Goal: Check status: Check status

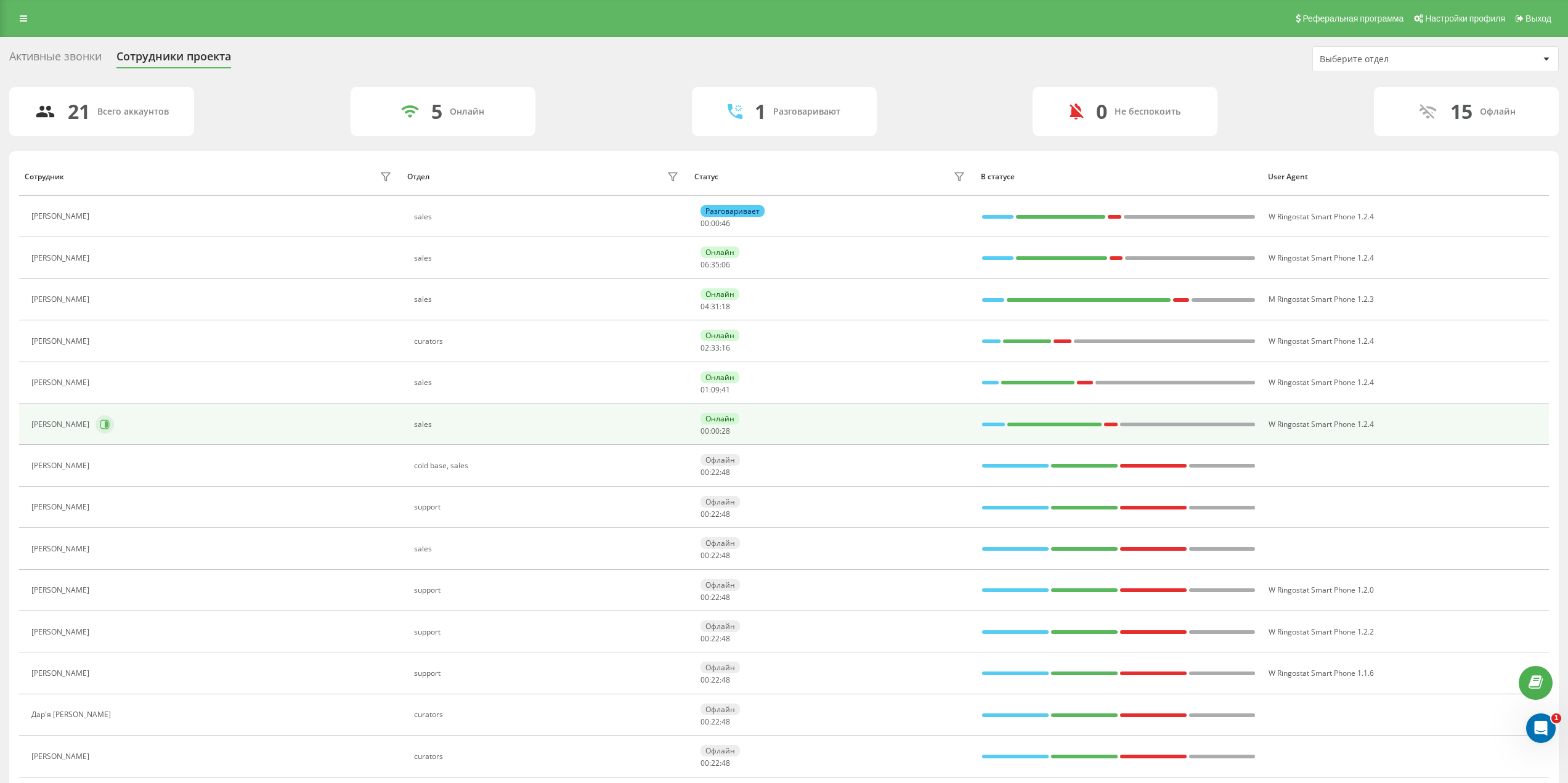
click at [99, 426] on button at bounding box center [105, 424] width 18 height 18
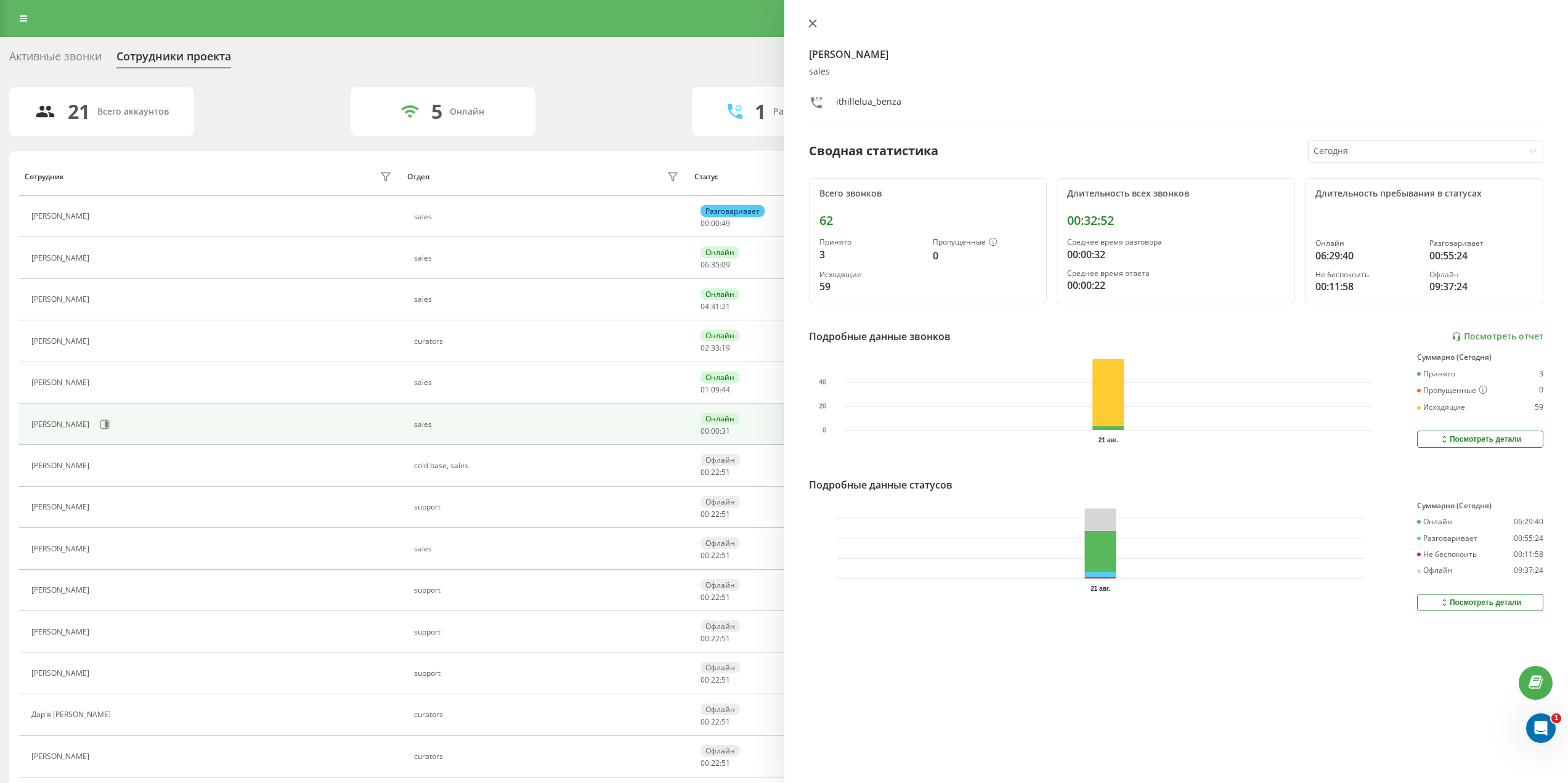
click at [813, 26] on icon at bounding box center [812, 23] width 9 height 9
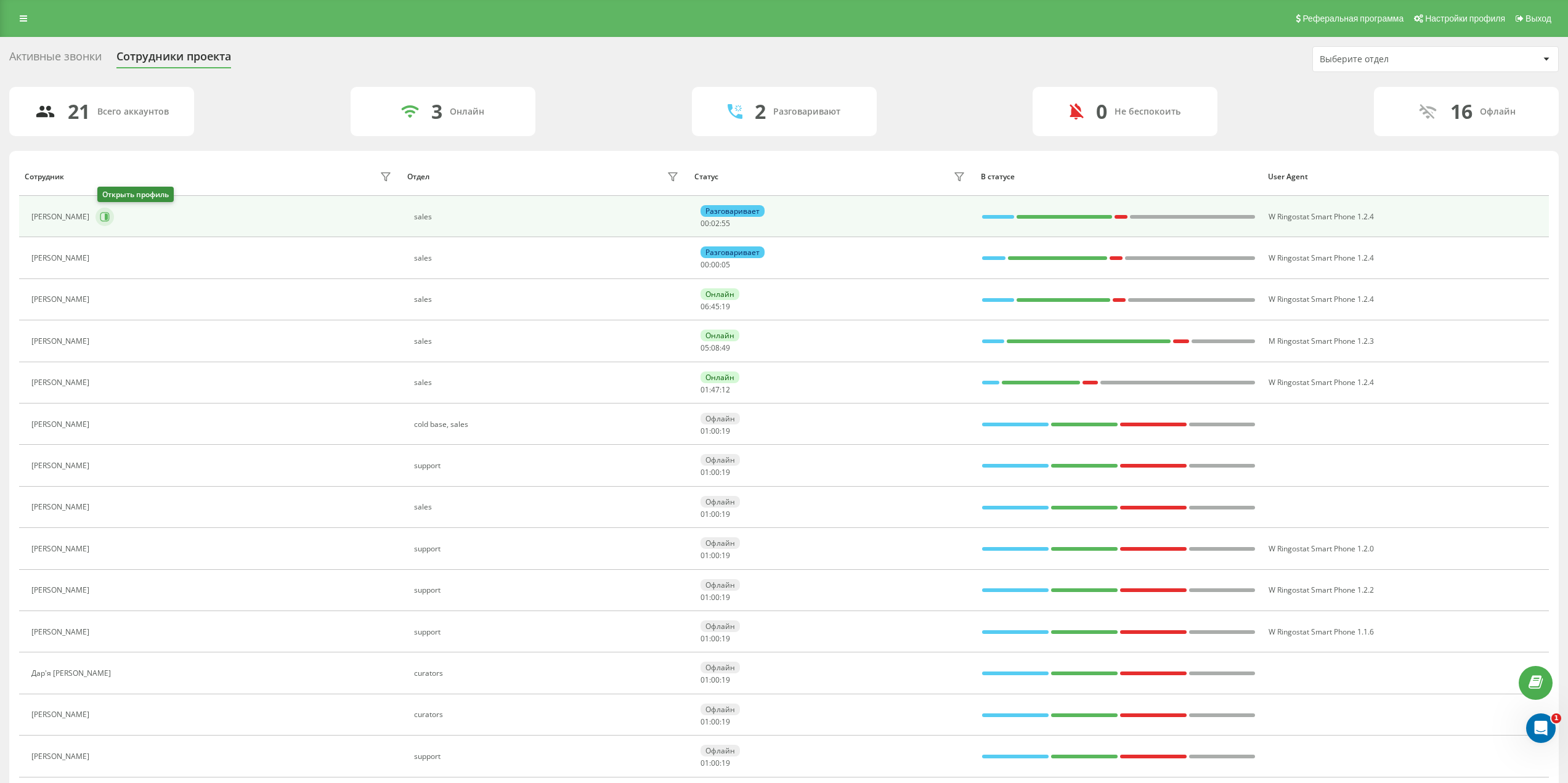
click at [107, 217] on icon at bounding box center [106, 216] width 3 height 6
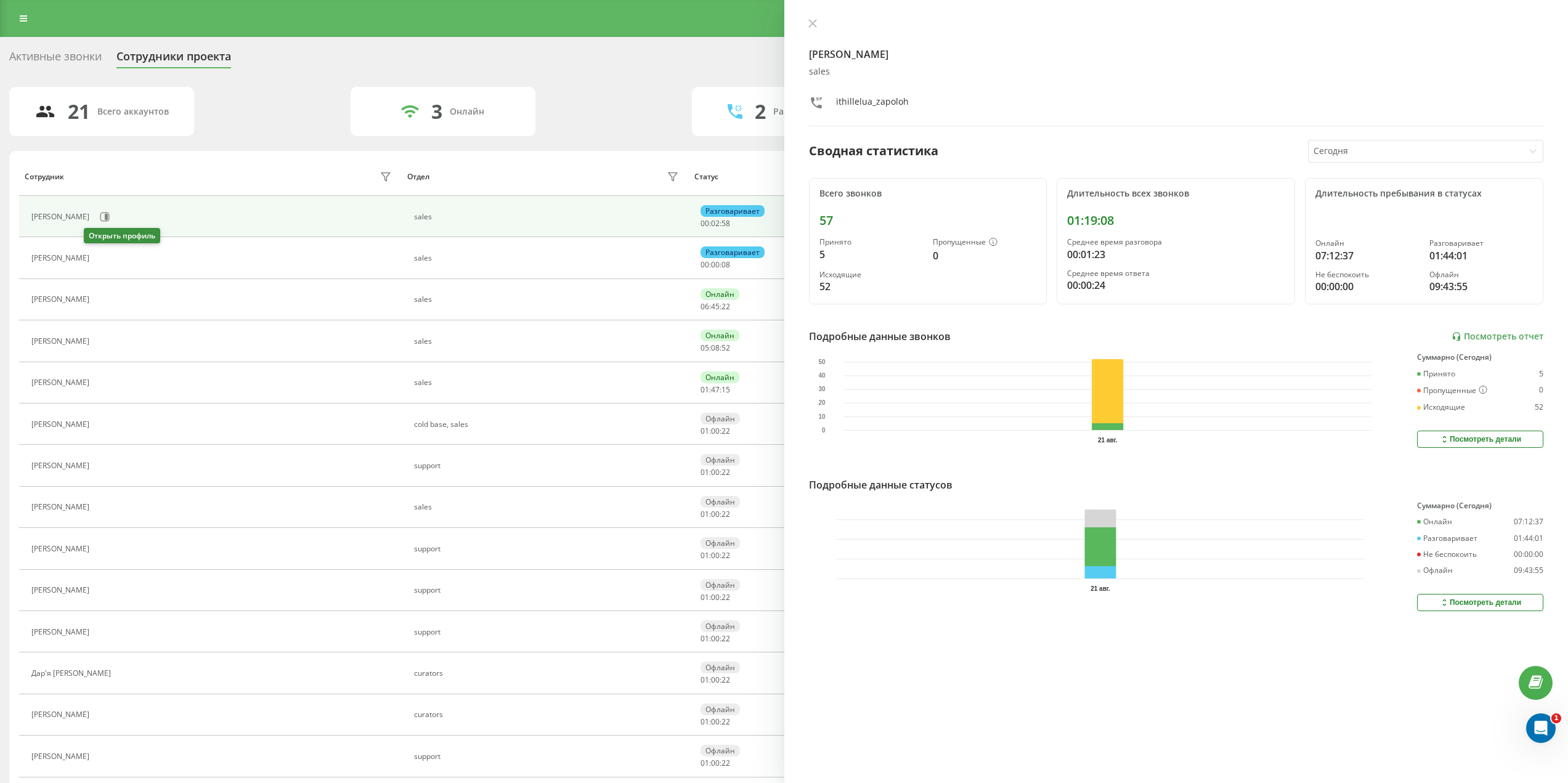
click at [103, 259] on icon at bounding box center [104, 258] width 3 height 6
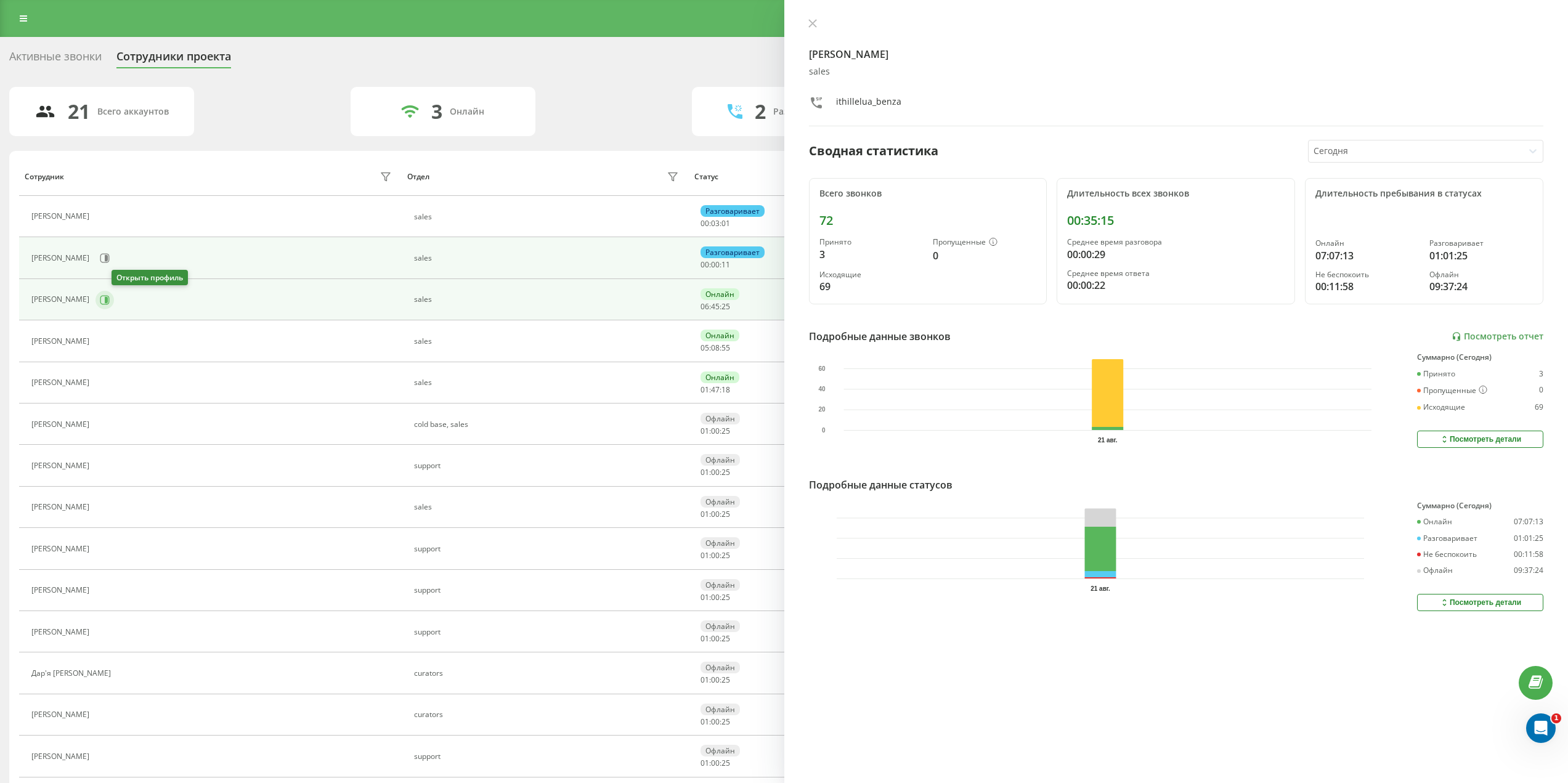
click at [110, 300] on icon at bounding box center [104, 300] width 10 height 10
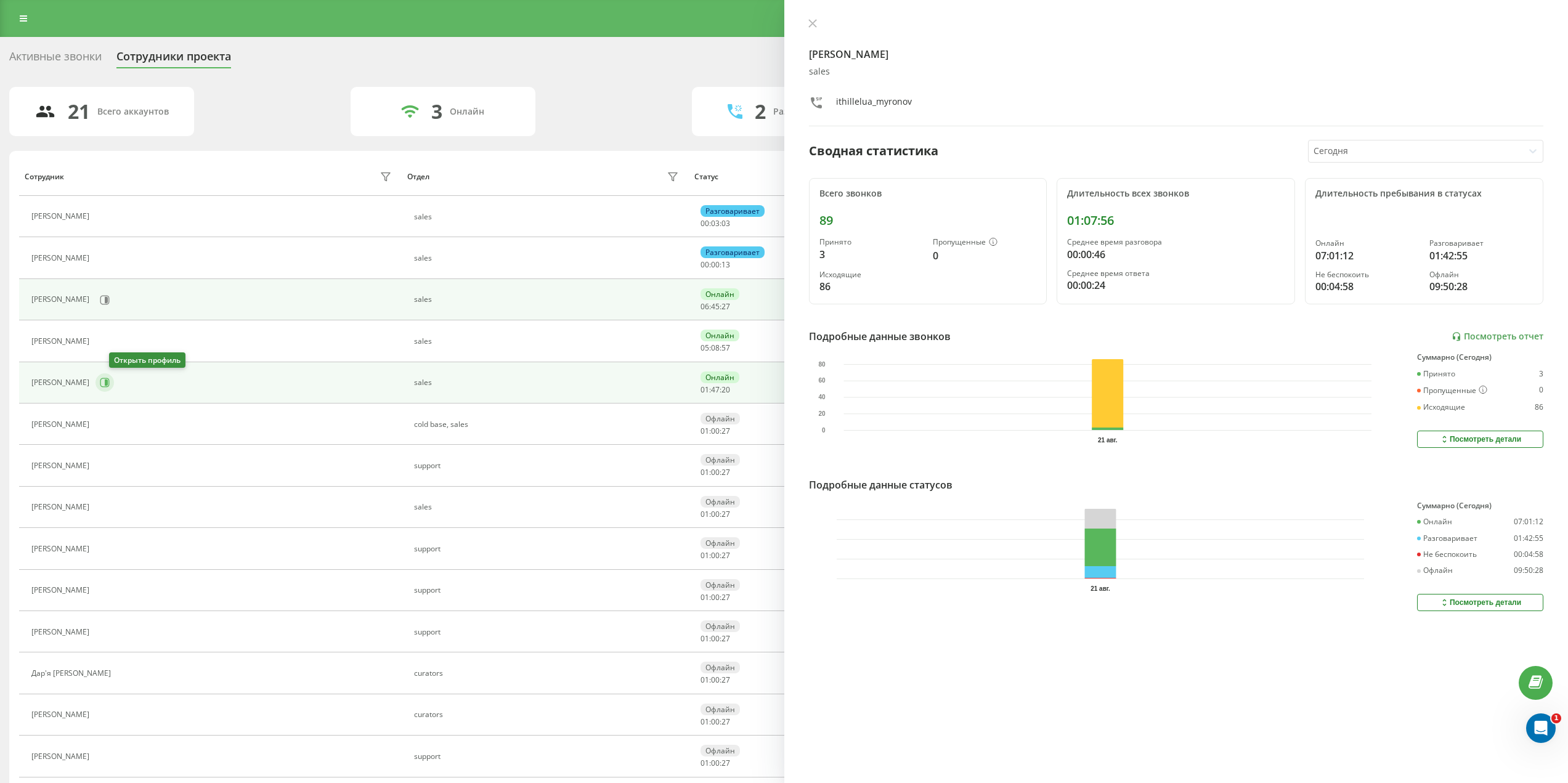
click at [110, 378] on icon at bounding box center [105, 383] width 9 height 9
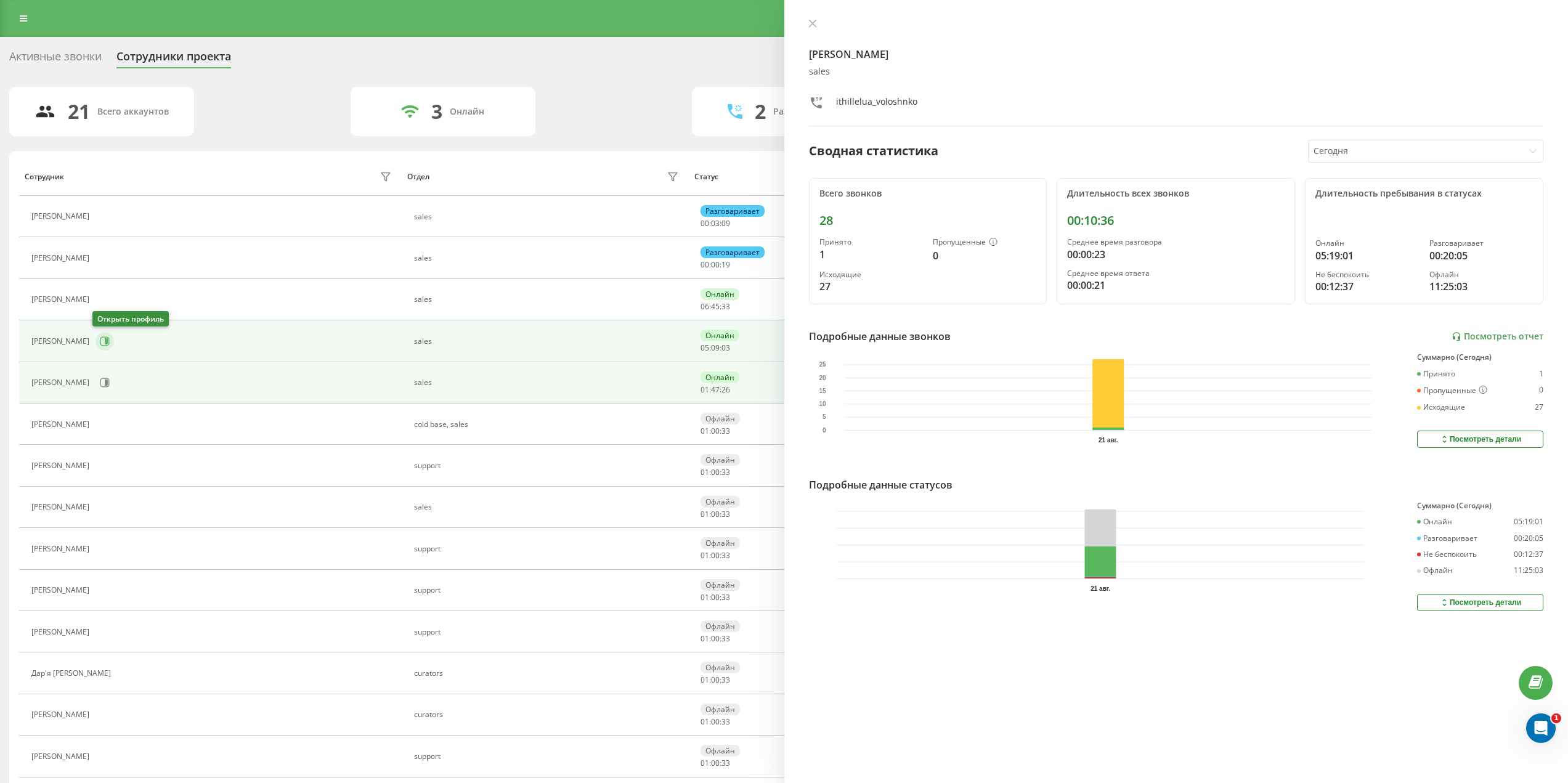
click at [102, 338] on icon at bounding box center [104, 341] width 10 height 10
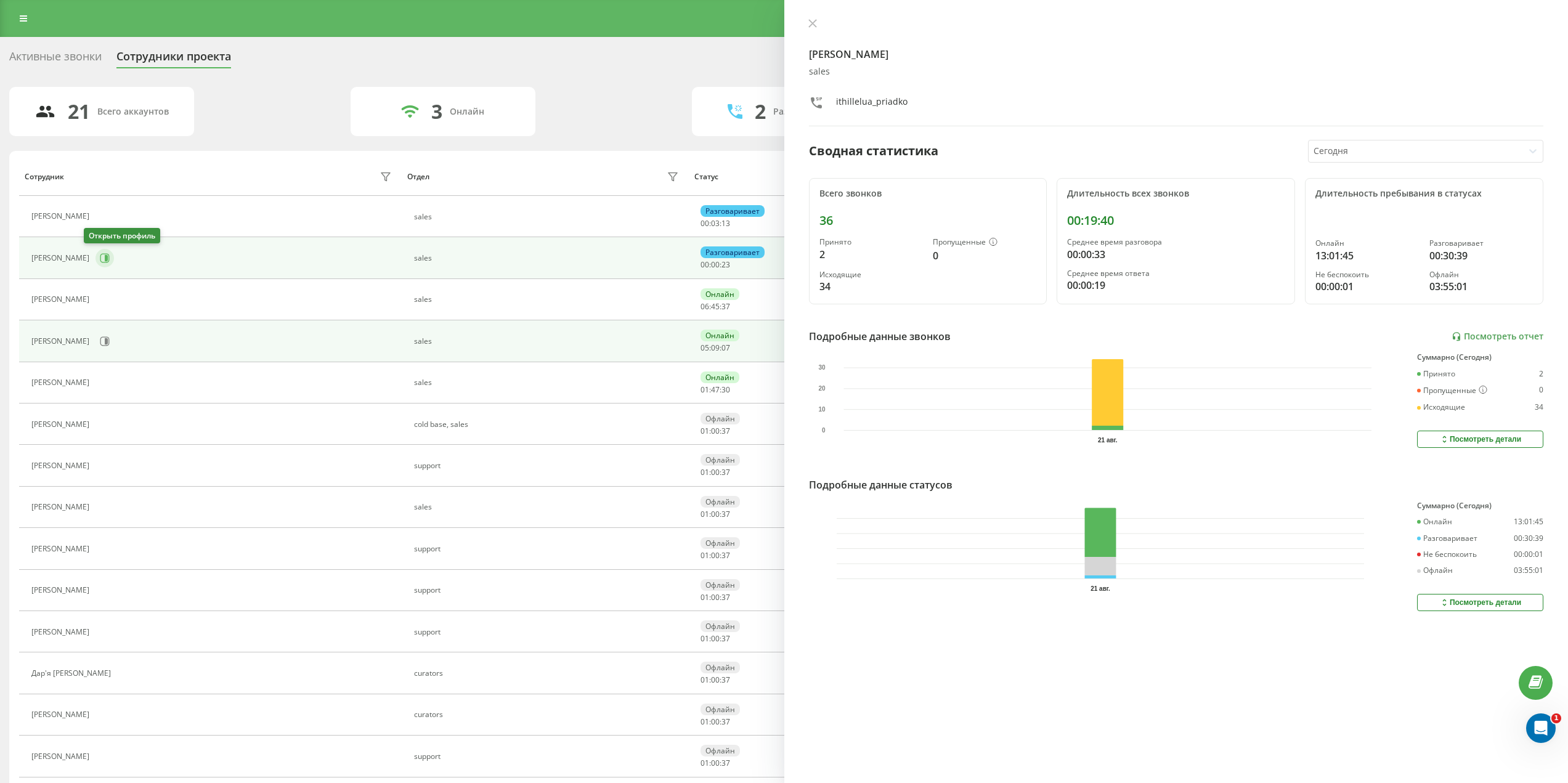
click at [100, 260] on icon at bounding box center [104, 258] width 10 height 10
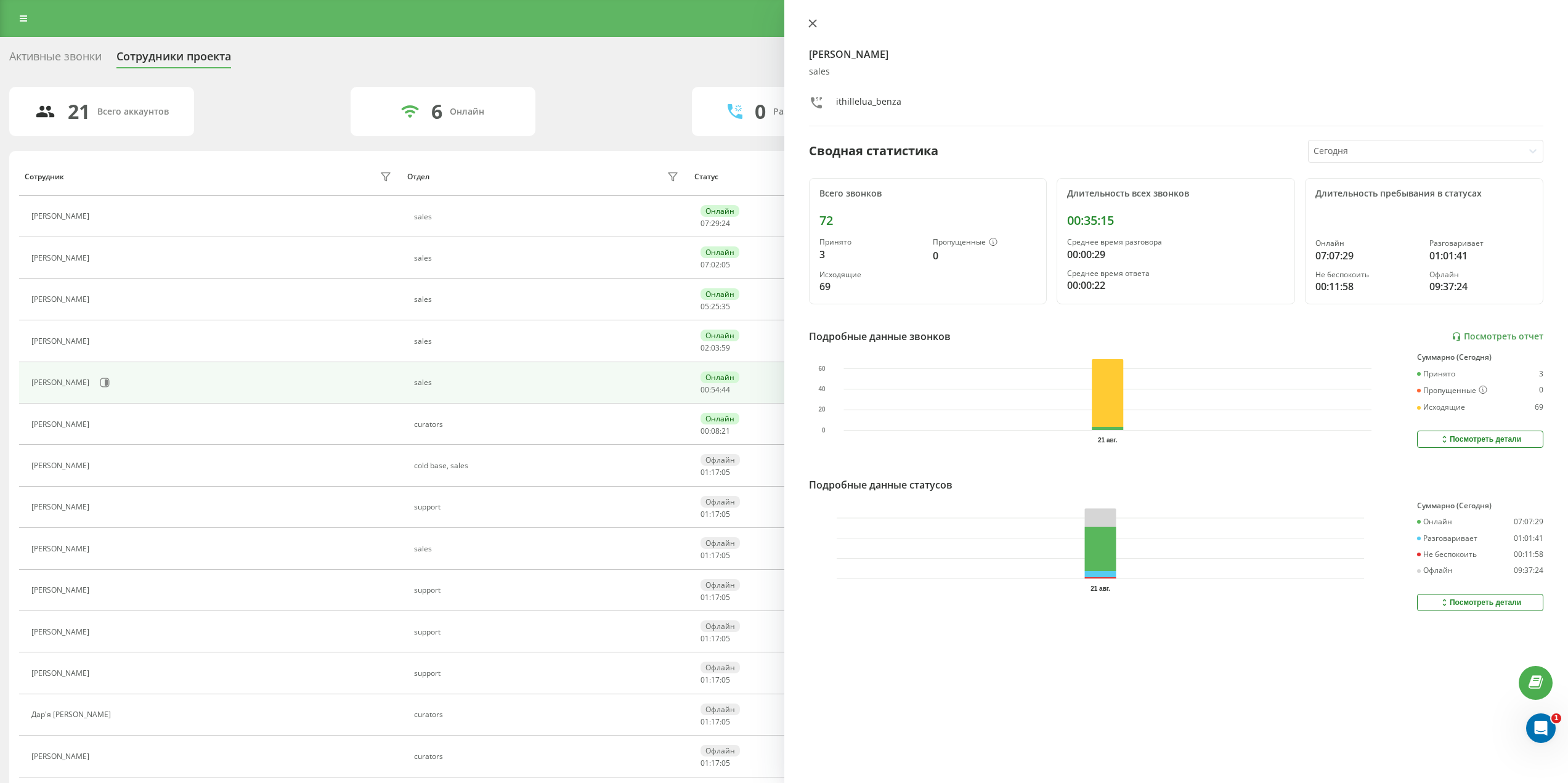
click at [812, 25] on icon at bounding box center [812, 23] width 9 height 9
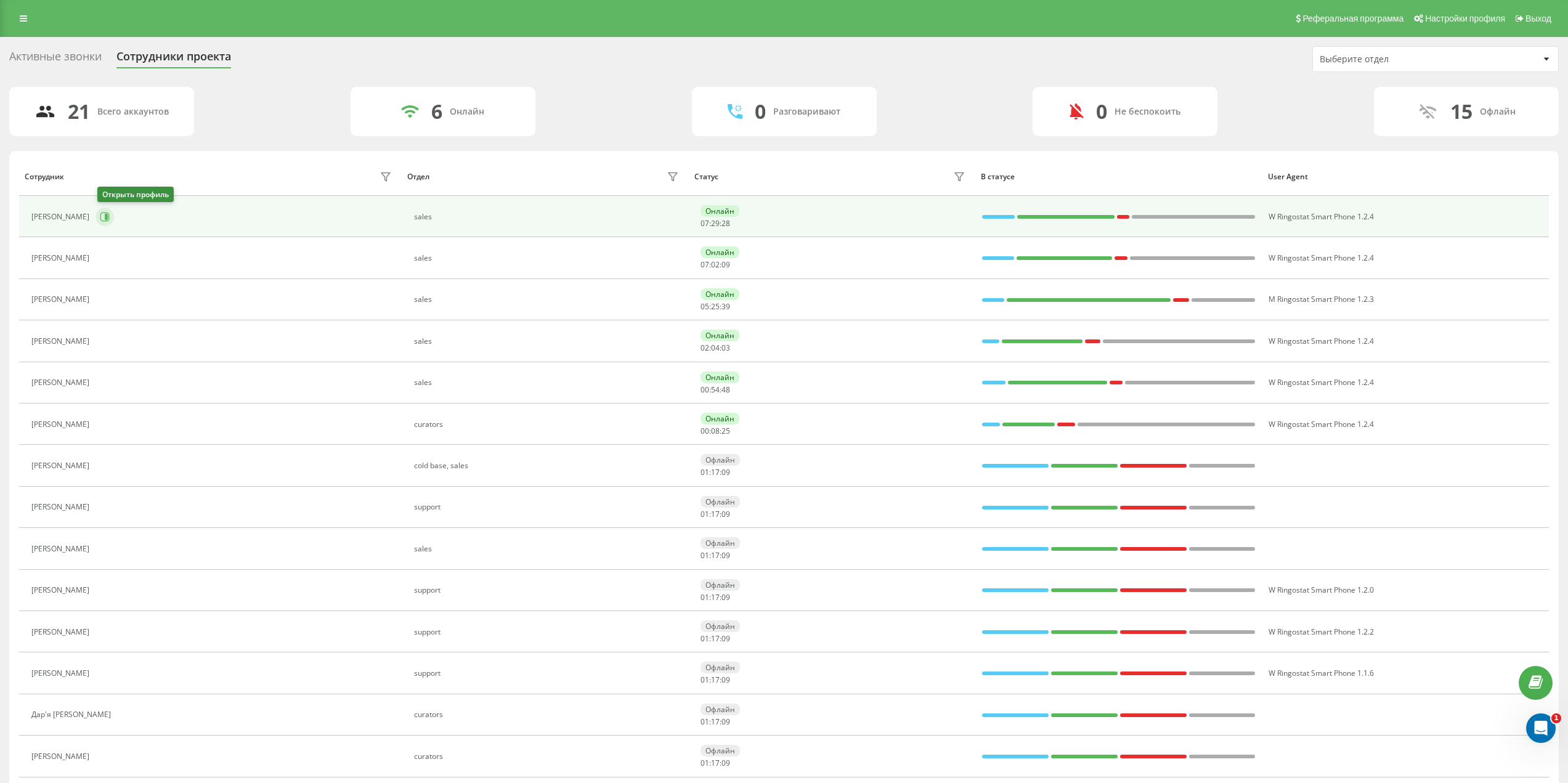
click at [107, 218] on icon at bounding box center [106, 216] width 3 height 6
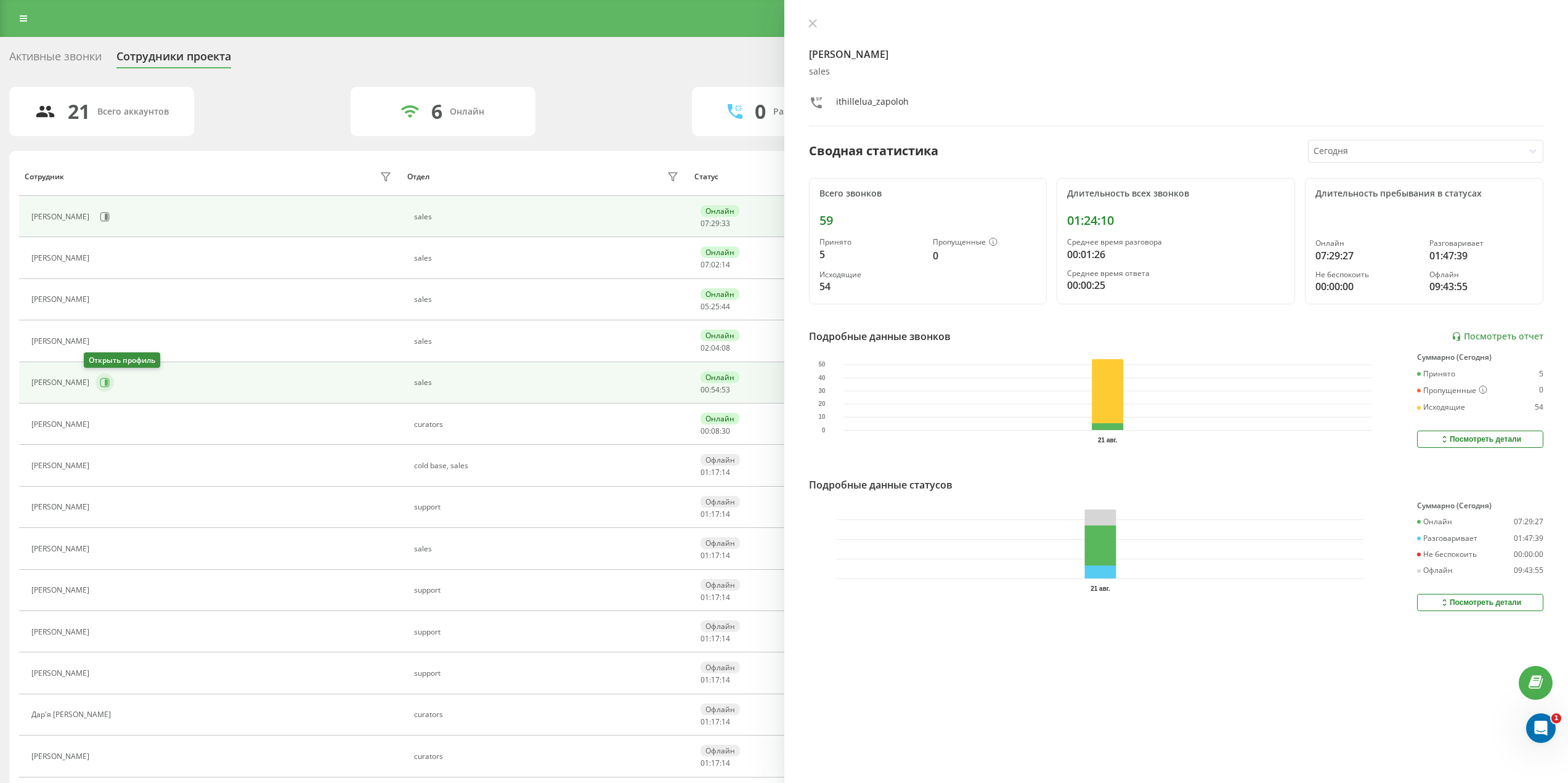
click at [100, 381] on icon at bounding box center [104, 382] width 10 height 10
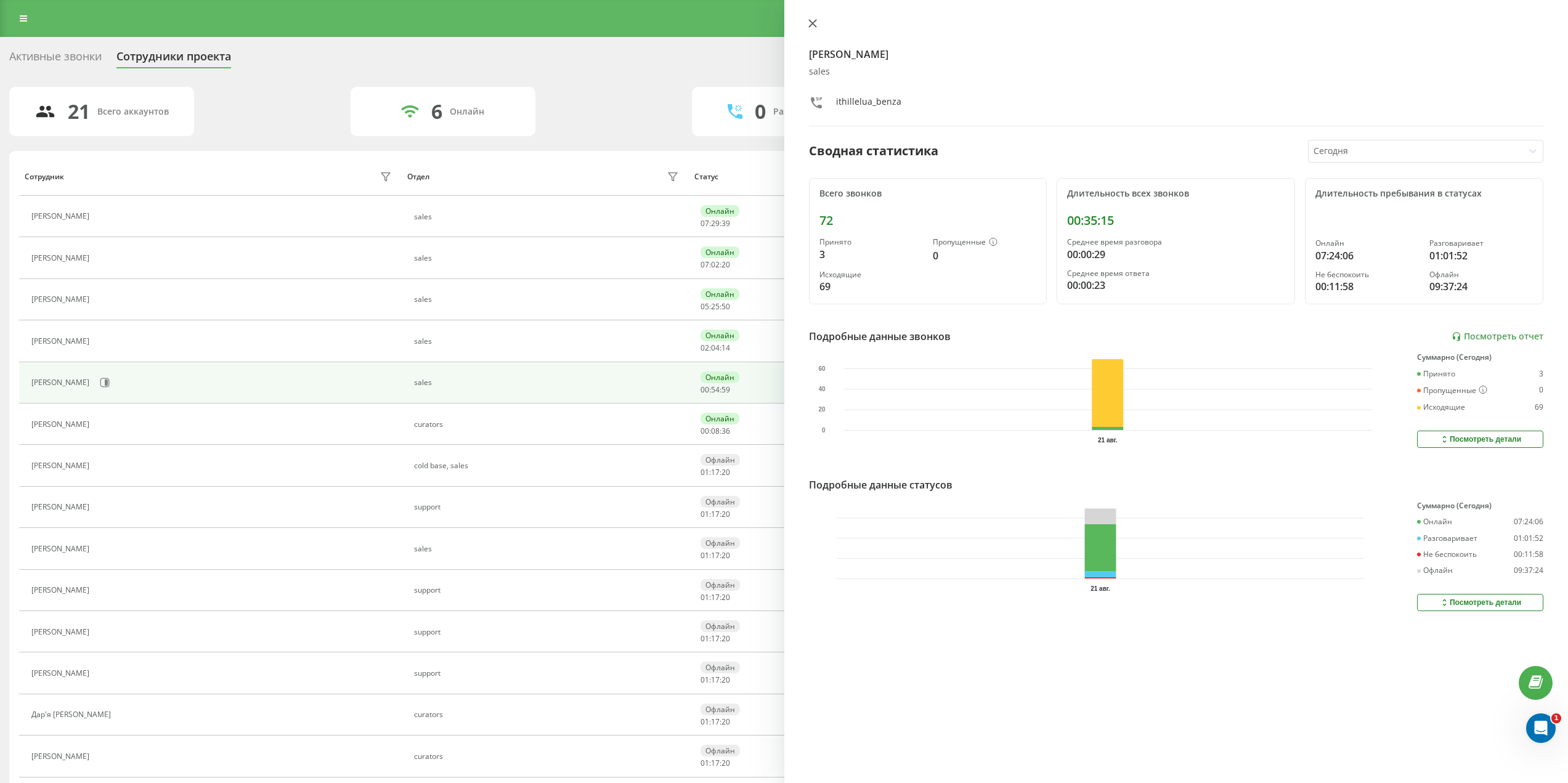
click at [811, 26] on icon at bounding box center [812, 23] width 9 height 9
